Goal: Transaction & Acquisition: Purchase product/service

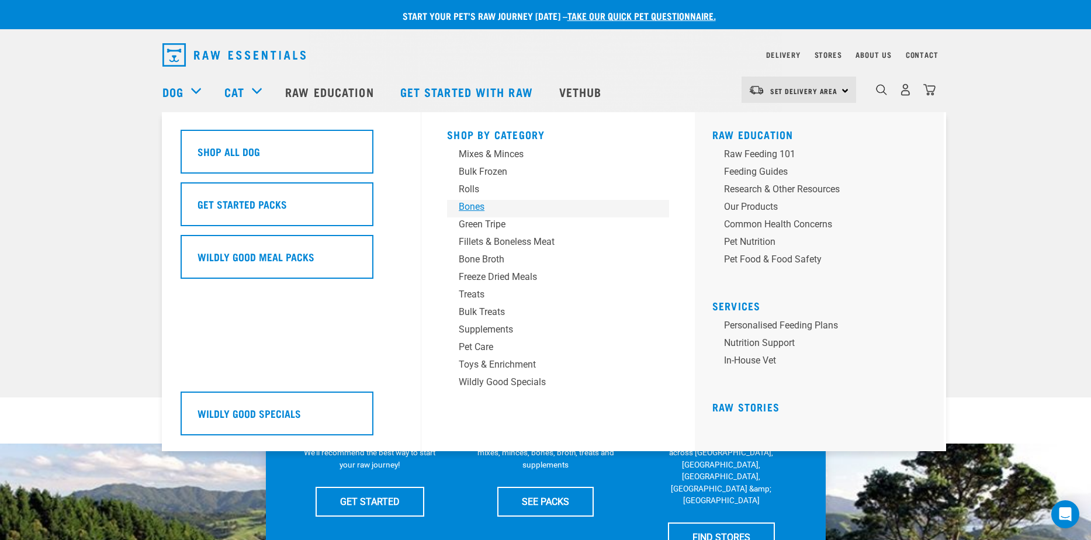
click at [483, 202] on div "Bones" at bounding box center [550, 207] width 182 height 14
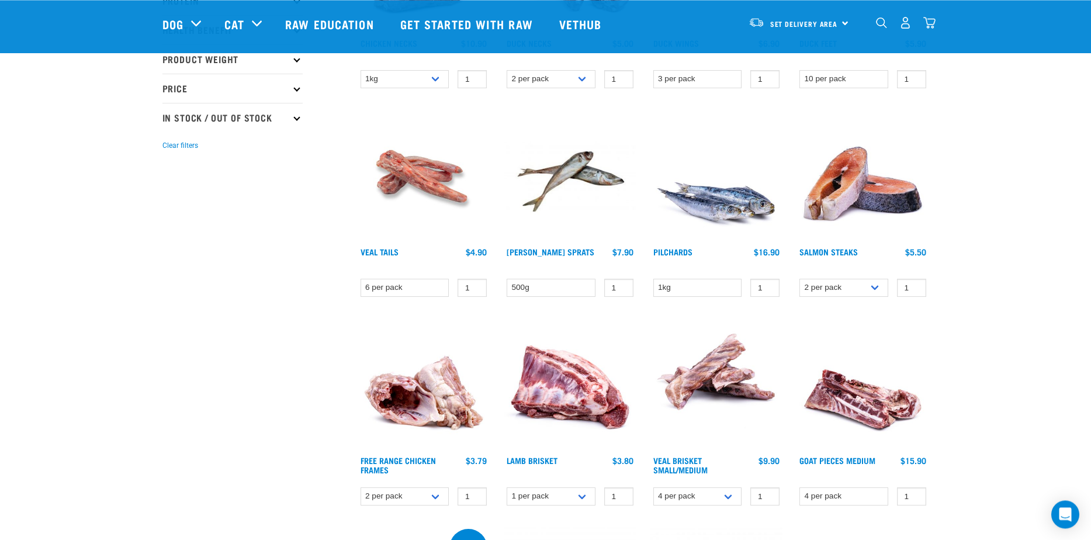
scroll to position [301, 0]
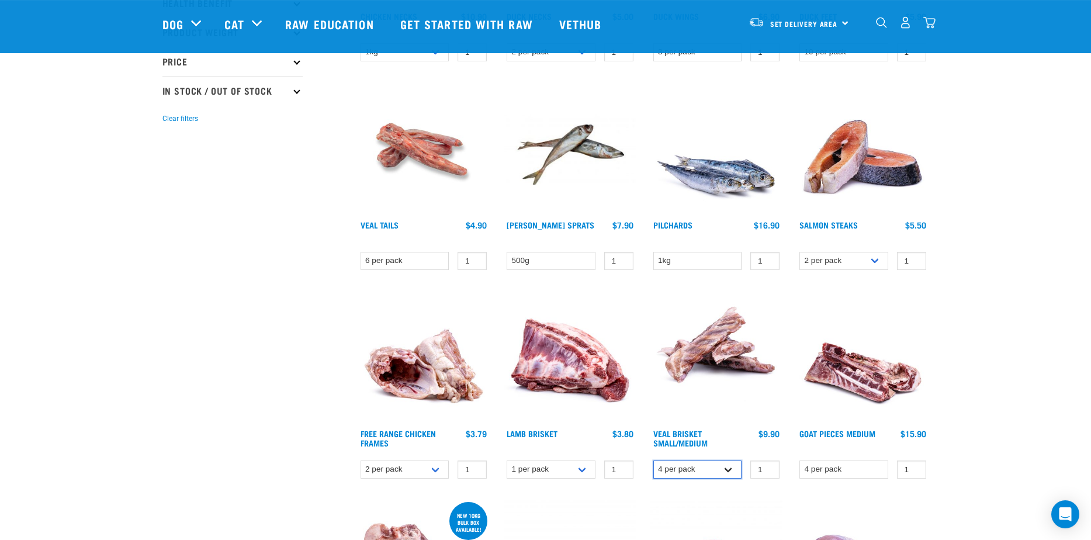
select select "447645"
click option "8 per pack" at bounding box center [0, 0] width 0 height 0
click at [767, 466] on input "6" at bounding box center [764, 470] width 29 height 18
click at [767, 471] on input "5" at bounding box center [764, 470] width 29 height 18
type input "4"
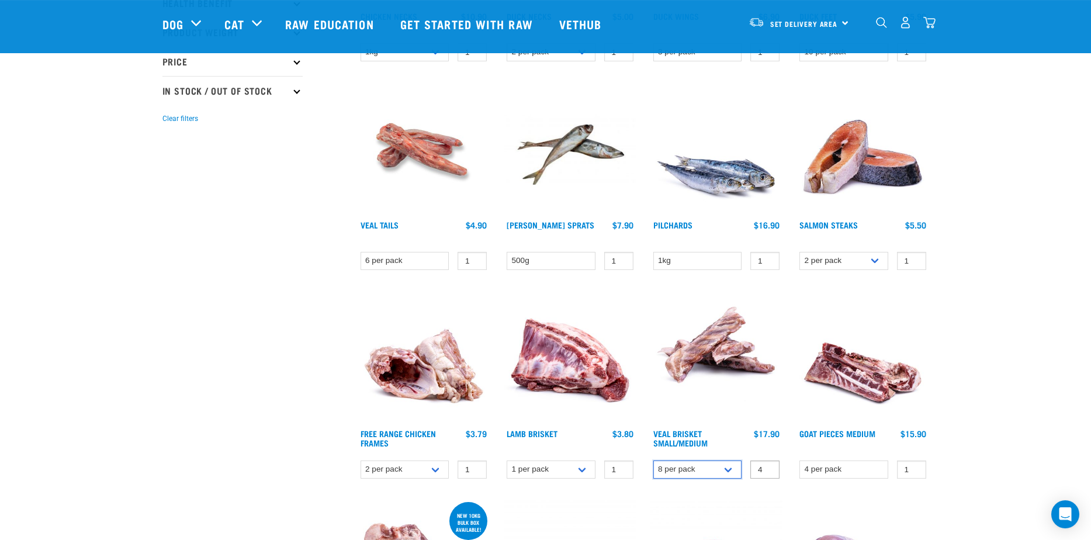
click at [767, 471] on input "4" at bounding box center [764, 470] width 29 height 18
click at [665, 437] on link "Veal Brisket Small/Medium" at bounding box center [680, 437] width 54 height 13
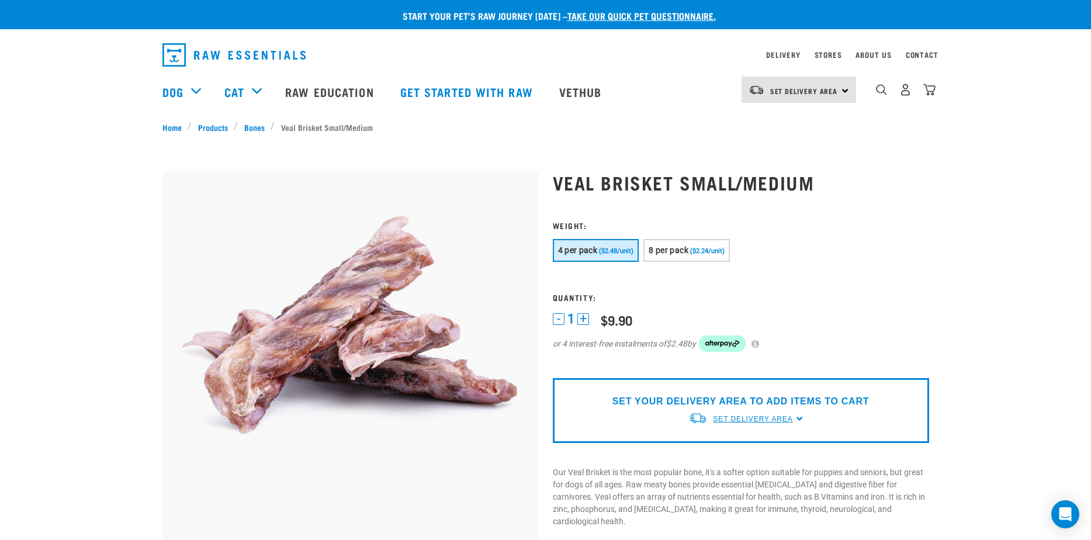
click at [745, 424] on link "Set Delivery Area" at bounding box center [752, 419] width 79 height 11
click at [715, 444] on link "[GEOGRAPHIC_DATA]" at bounding box center [746, 446] width 116 height 19
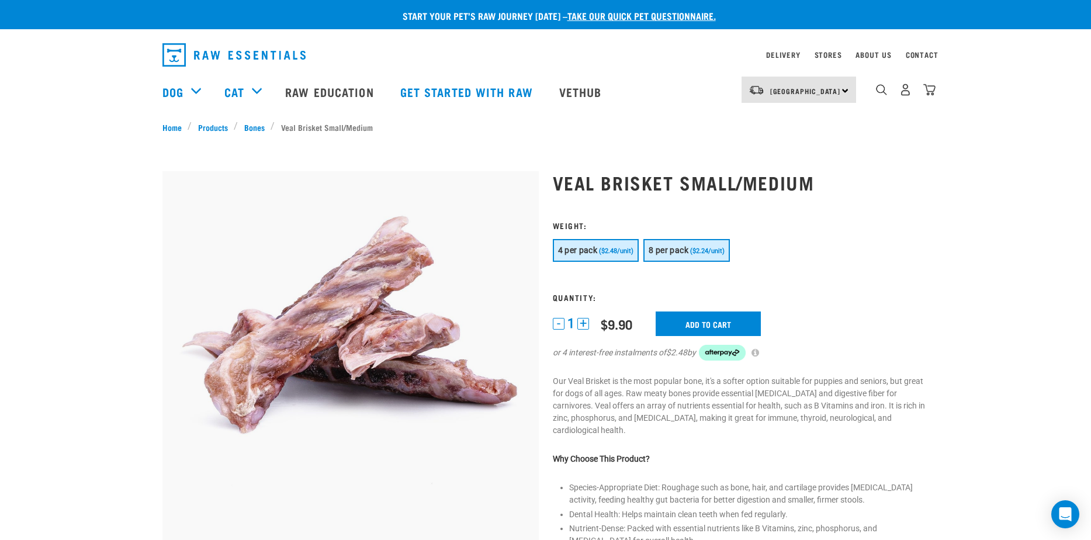
click at [683, 247] on span "8 per pack" at bounding box center [669, 249] width 40 height 9
click at [585, 325] on button "+" at bounding box center [583, 324] width 12 height 12
click at [585, 327] on button "+" at bounding box center [583, 324] width 12 height 12
click at [692, 323] on input "Add to cart" at bounding box center [715, 324] width 105 height 25
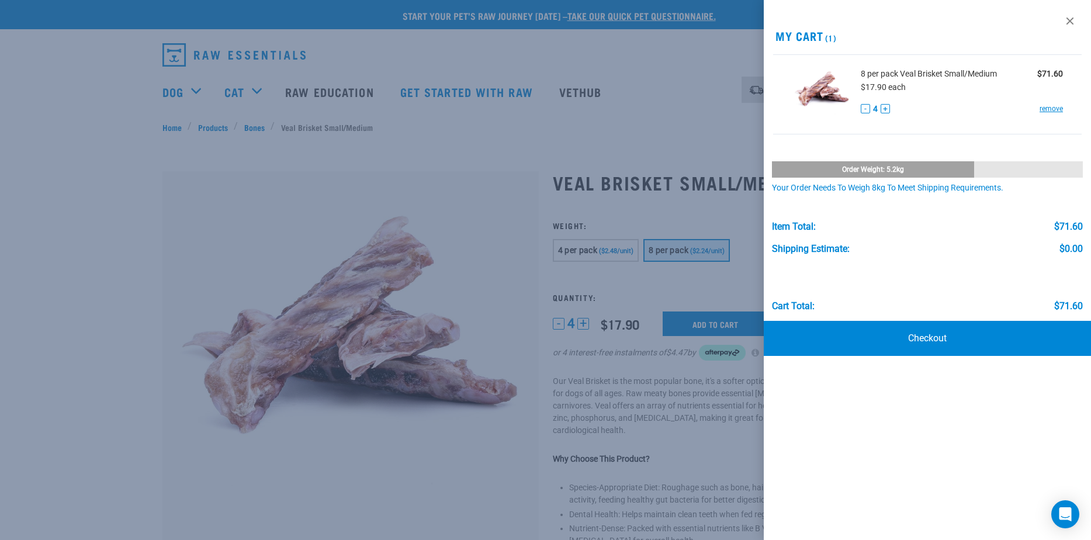
click at [484, 275] on div at bounding box center [545, 270] width 1091 height 540
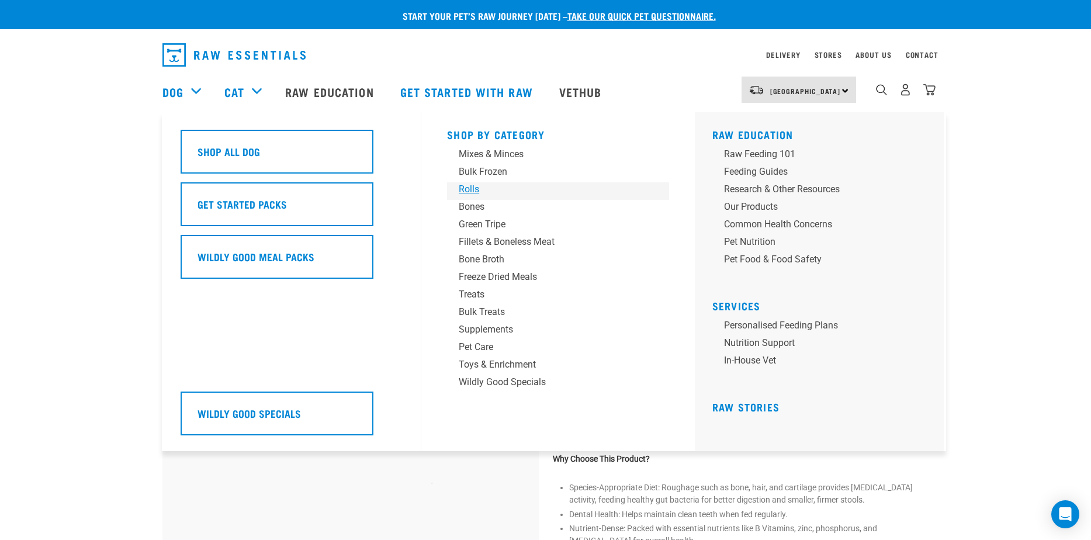
click at [472, 193] on div "Rolls" at bounding box center [550, 189] width 182 height 14
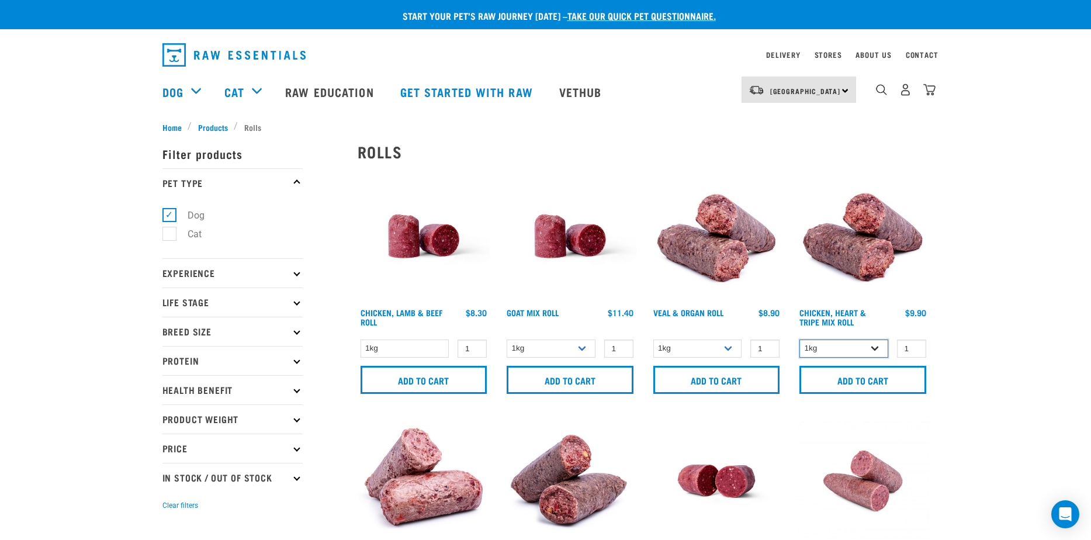
click at [800, 340] on select "1kg Bulk (10kg)" at bounding box center [844, 349] width 89 height 18
click at [828, 350] on select "1kg Bulk (10kg)" at bounding box center [844, 349] width 89 height 18
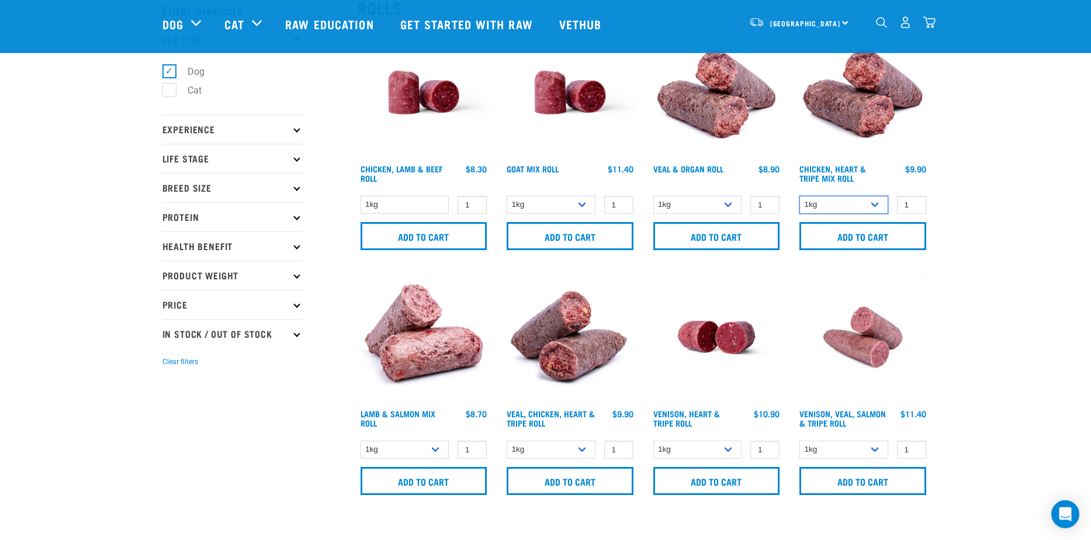
scroll to position [56, 0]
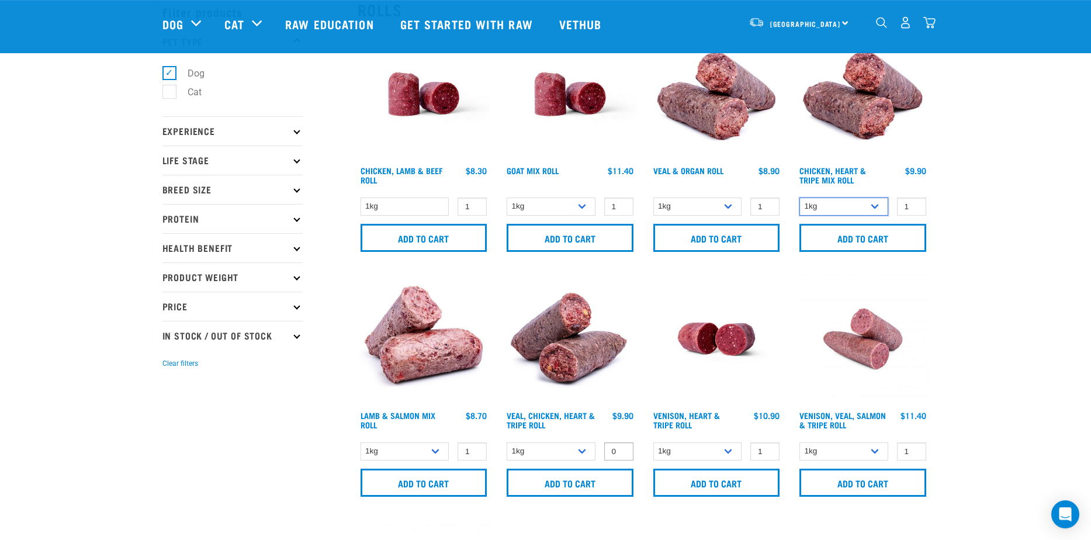
click at [622, 452] on input "0" at bounding box center [618, 451] width 29 height 18
click at [622, 452] on input "-1" at bounding box center [618, 451] width 29 height 18
click at [622, 448] on input "0" at bounding box center [618, 451] width 29 height 18
click at [622, 448] on input "1" at bounding box center [618, 451] width 29 height 18
click at [622, 448] on input "2" at bounding box center [618, 451] width 29 height 18
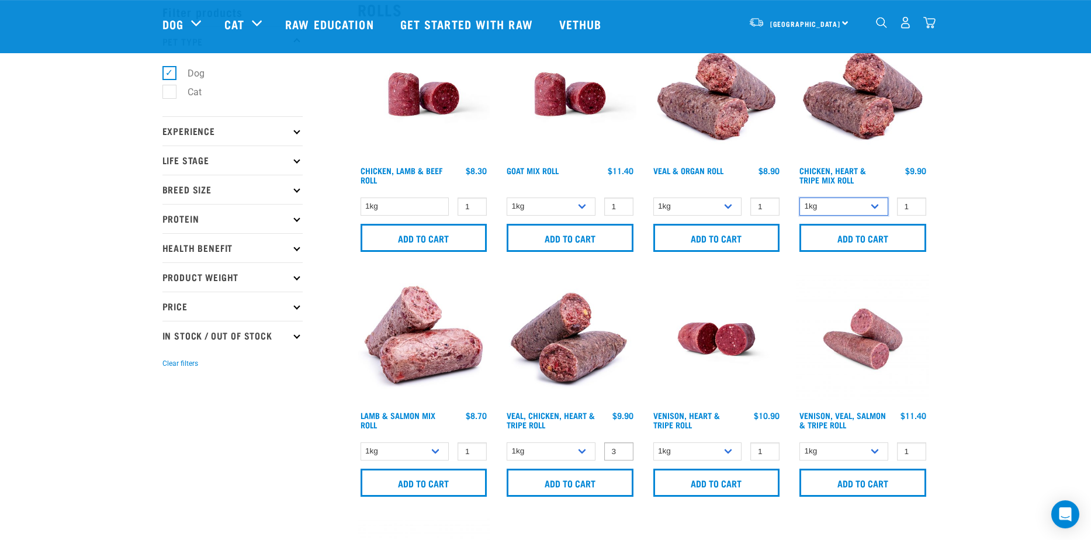
type input "3"
click at [622, 448] on input "3" at bounding box center [618, 451] width 29 height 18
click at [569, 488] on input "Add to cart" at bounding box center [570, 483] width 127 height 28
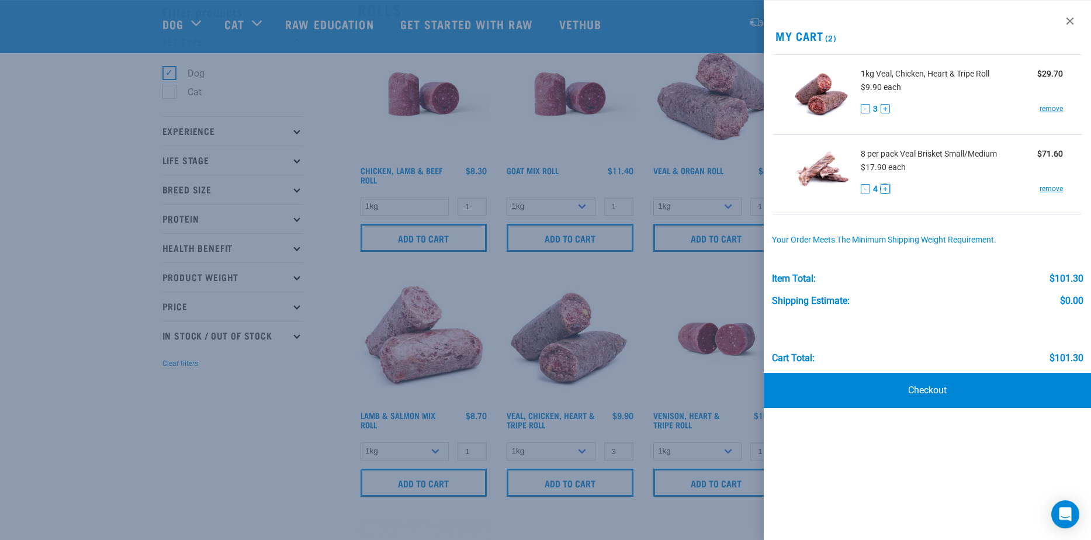
click at [887, 192] on button "+" at bounding box center [885, 188] width 9 height 9
click at [919, 390] on link "Checkout" at bounding box center [927, 390] width 327 height 35
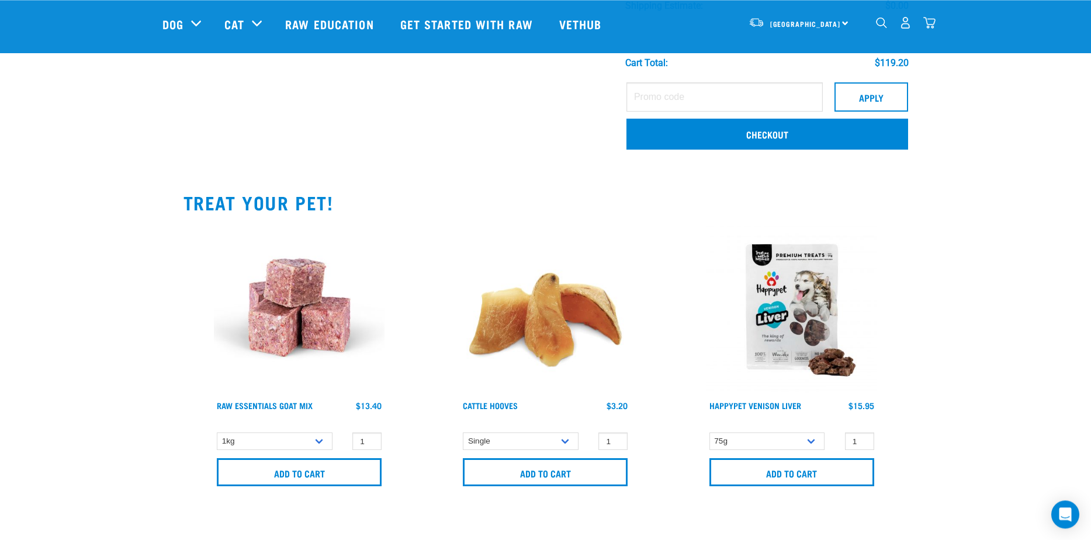
scroll to position [340, 0]
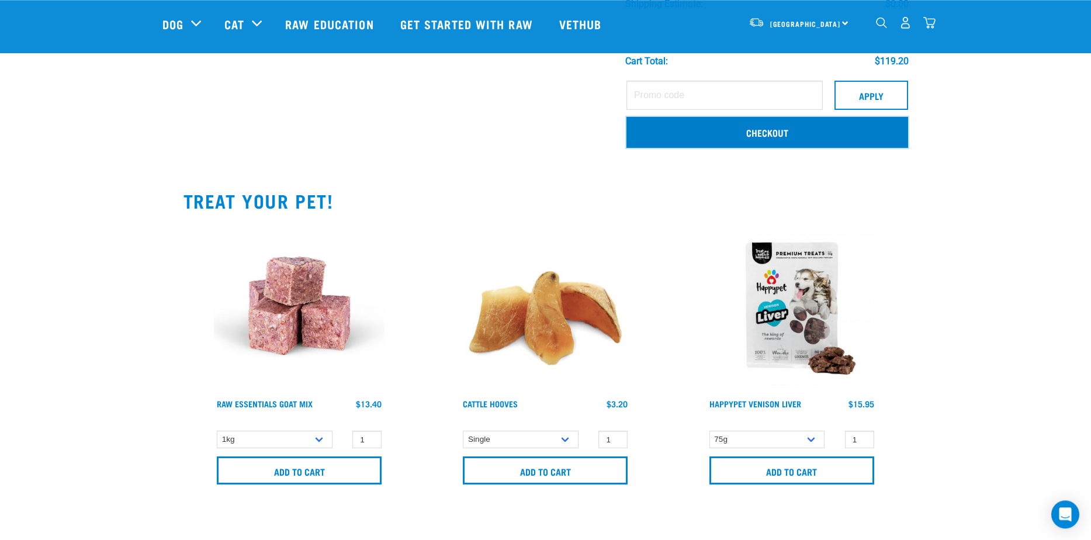
click at [792, 132] on link "Checkout" at bounding box center [768, 132] width 282 height 30
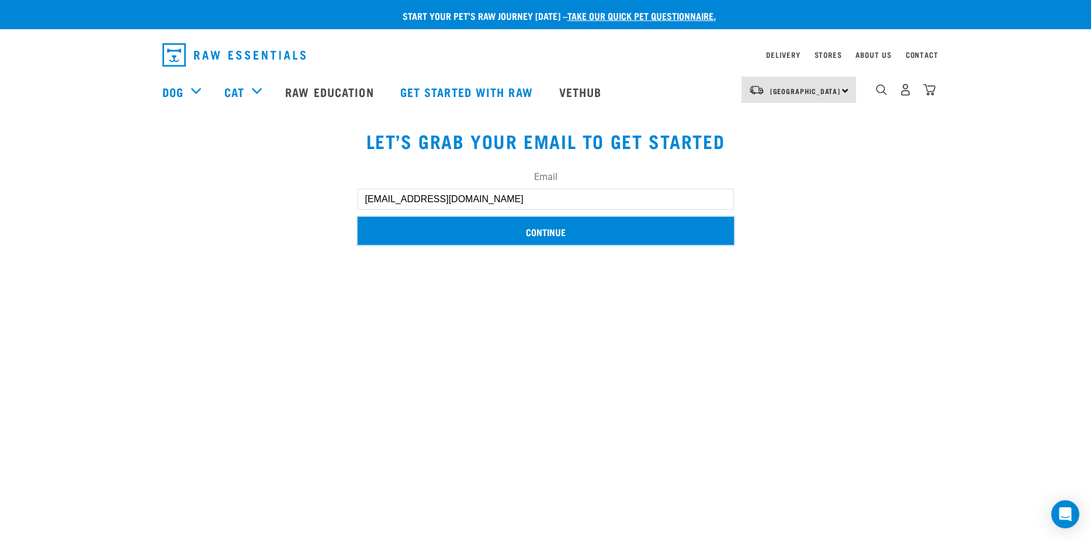
click at [567, 236] on input "Continue" at bounding box center [546, 231] width 376 height 28
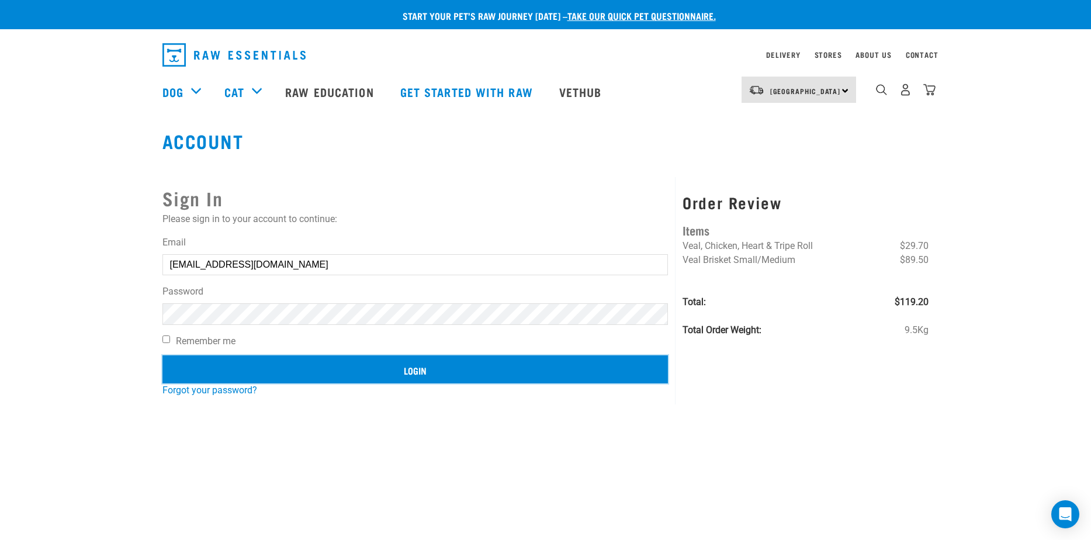
click at [417, 374] on input "Login" at bounding box center [415, 369] width 506 height 28
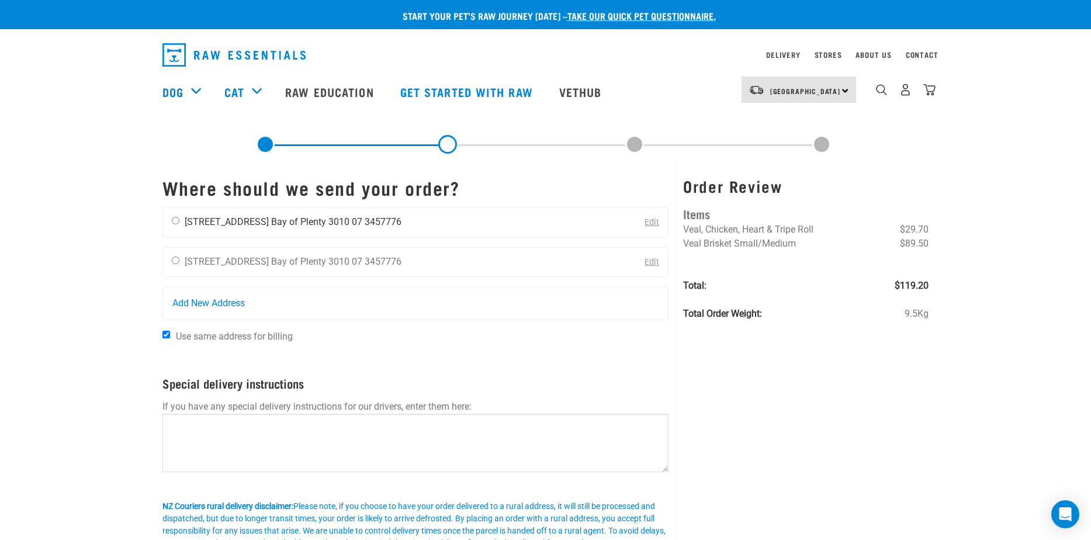
click at [173, 226] on div "[PERSON_NAME] [STREET_ADDRESS] Bay of [GEOGRAPHIC_DATA] 3010 07 3457776" at bounding box center [286, 222] width 247 height 29
click at [177, 220] on input "radio" at bounding box center [176, 221] width 8 height 8
radio input "true"
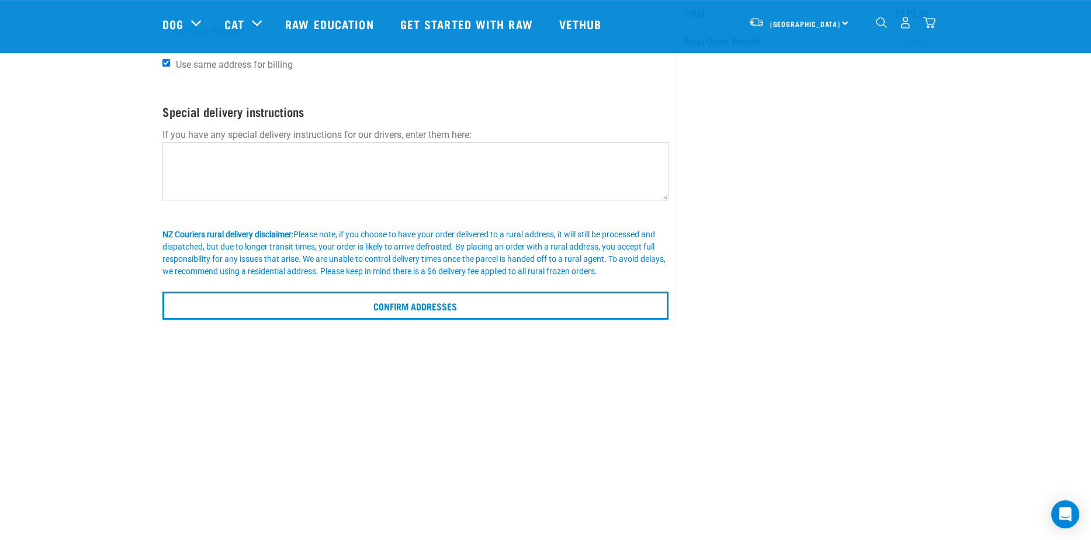
scroll to position [184, 0]
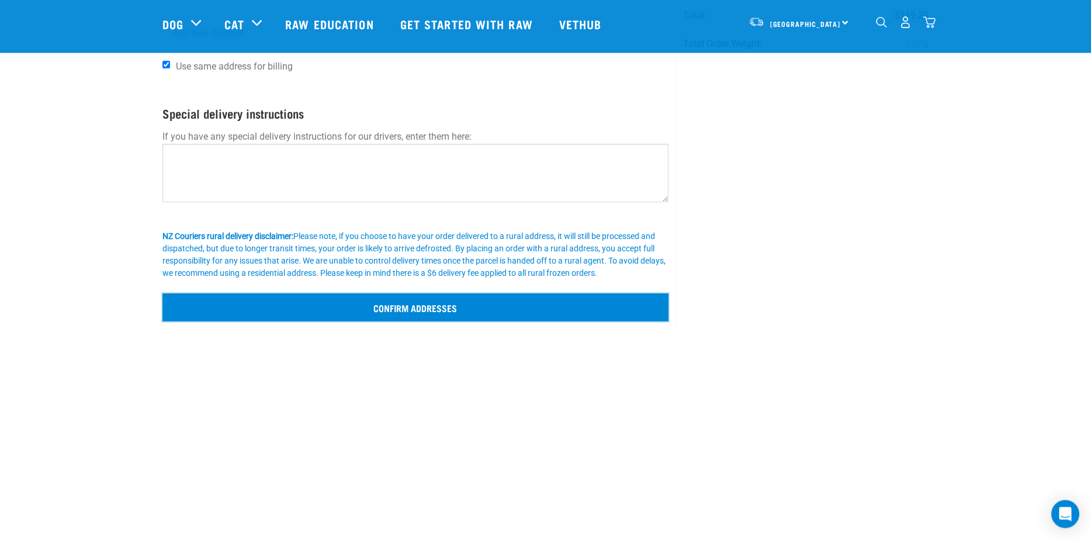
click at [559, 307] on input "Confirm addresses" at bounding box center [415, 307] width 507 height 28
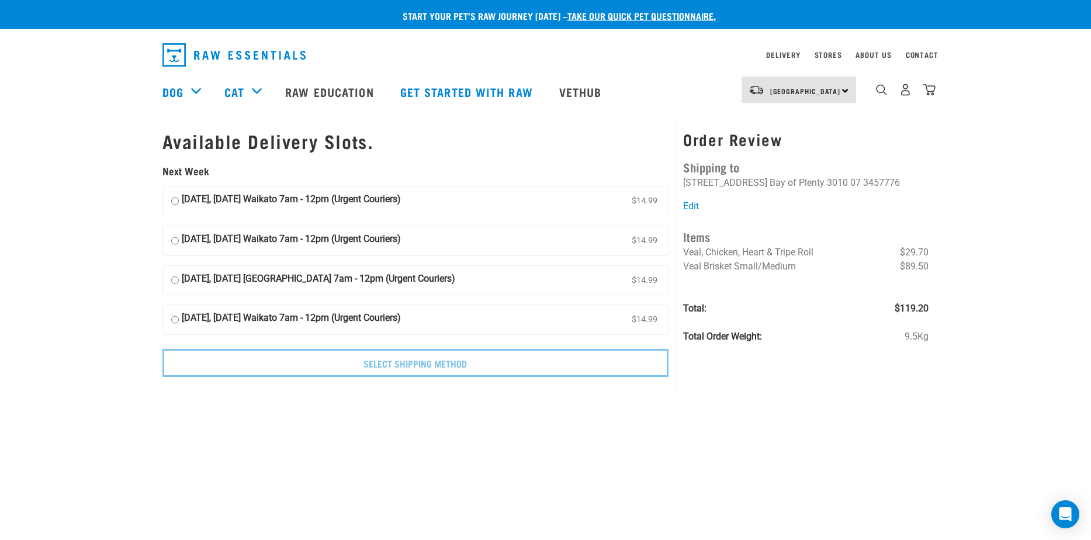
click at [174, 240] on input "[DATE], [DATE] Waikato 7am - 12pm (Urgent Couriers) $14.99" at bounding box center [175, 241] width 8 height 18
radio input "true"
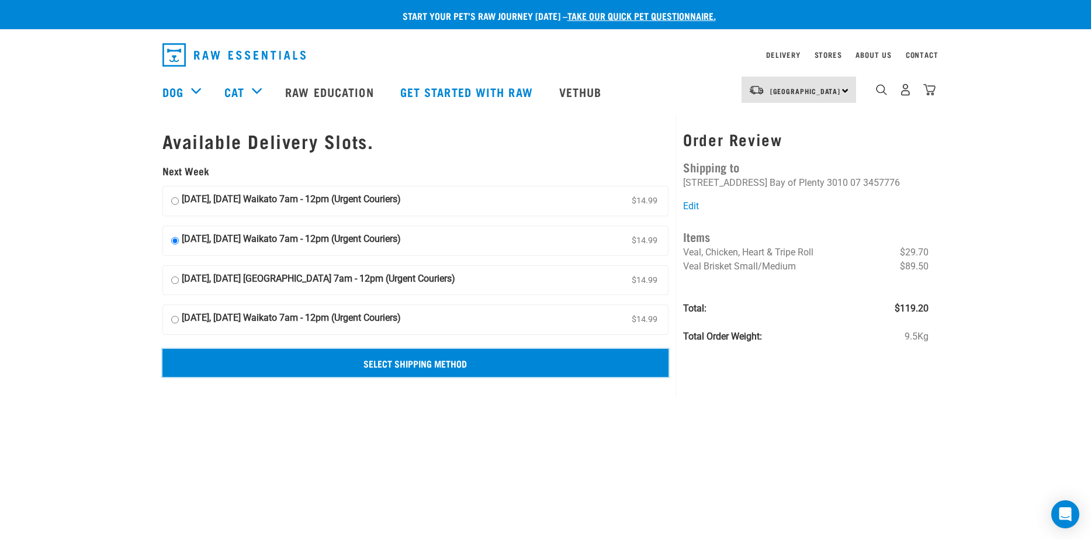
click at [454, 362] on input "Select Shipping Method" at bounding box center [415, 363] width 507 height 28
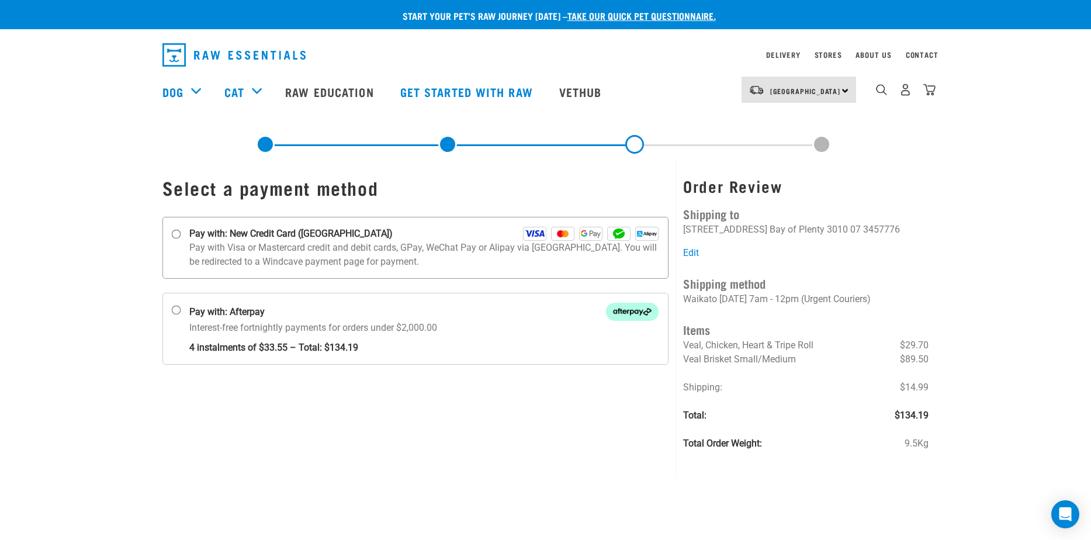
click at [177, 236] on input "Pay with: New Credit Card ([GEOGRAPHIC_DATA])" at bounding box center [175, 234] width 9 height 9
radio input "true"
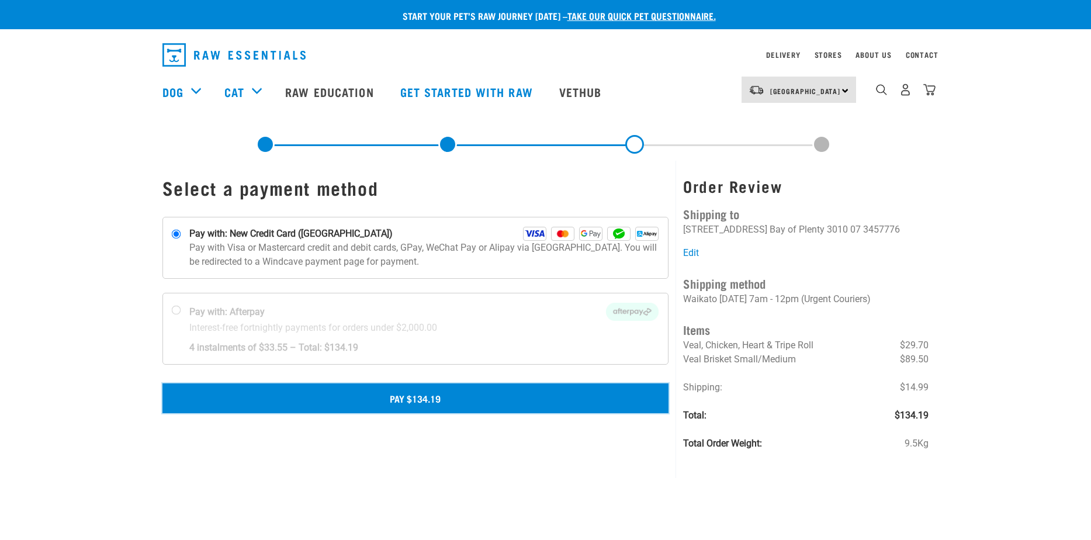
click at [403, 397] on button "Pay $134.19" at bounding box center [415, 397] width 507 height 29
